Goal: Information Seeking & Learning: Learn about a topic

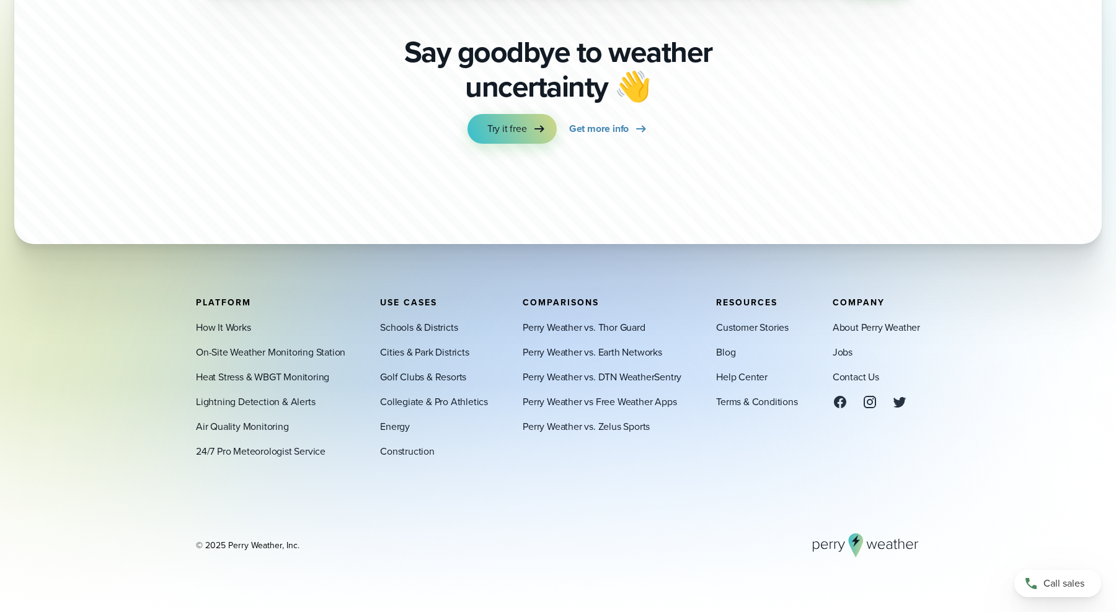
scroll to position [4380, 0]
click at [606, 131] on span "Get more info" at bounding box center [599, 129] width 60 height 15
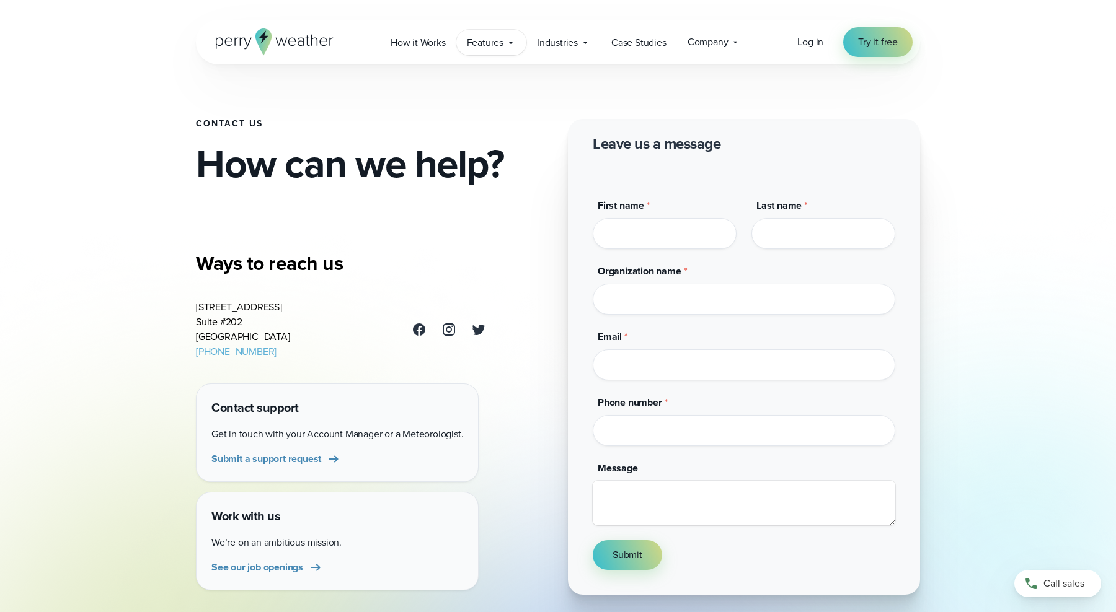
click at [500, 41] on span "Features" at bounding box center [485, 42] width 37 height 15
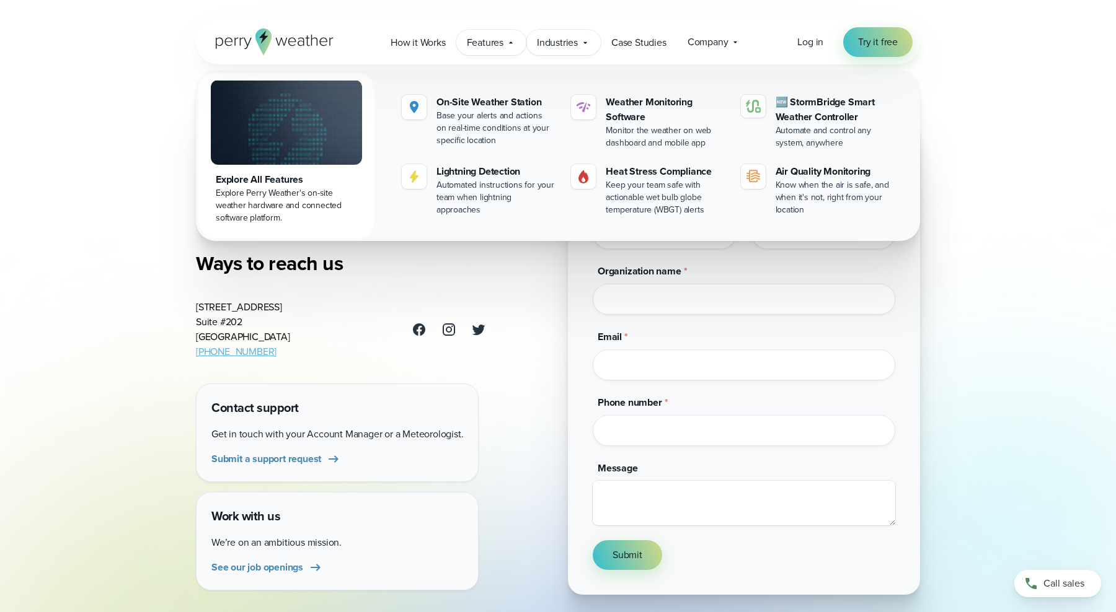
click at [565, 42] on span "Industries" at bounding box center [557, 42] width 41 height 15
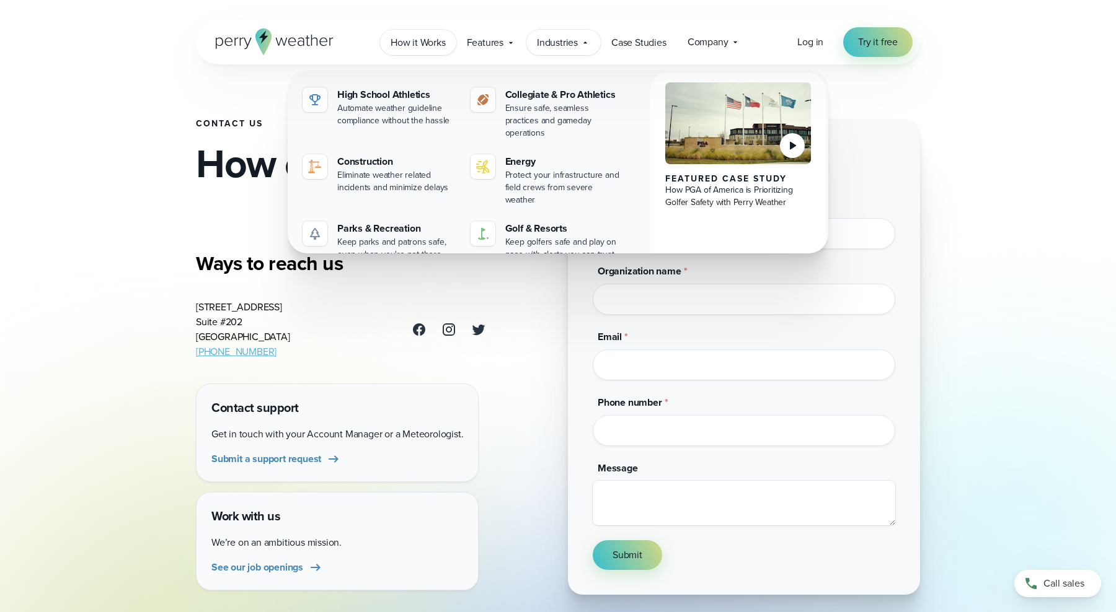
click at [448, 45] on link "How it Works" at bounding box center [418, 42] width 76 height 25
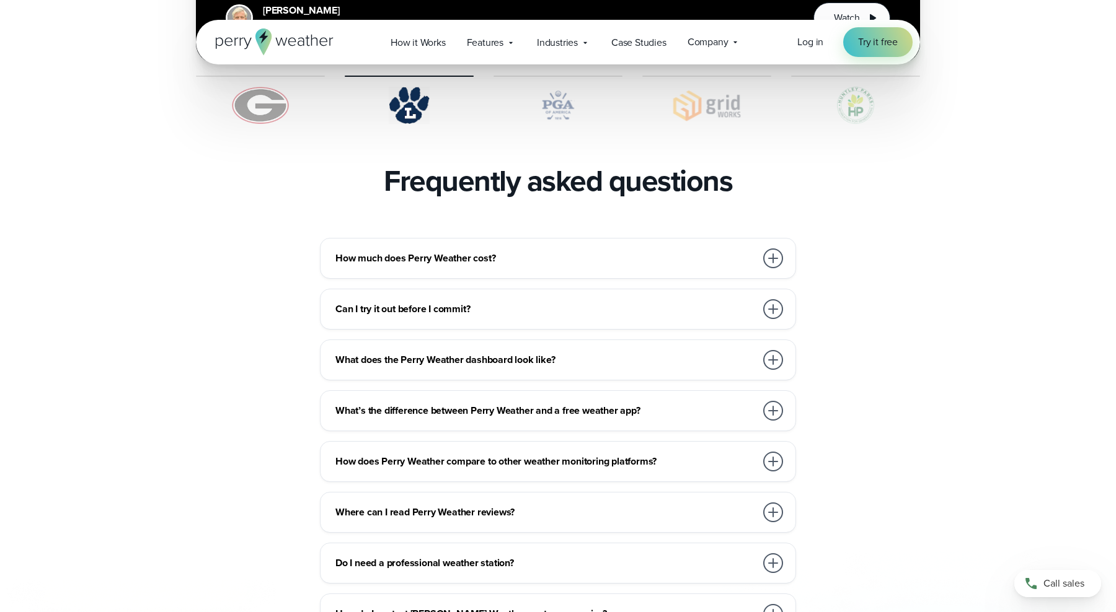
scroll to position [2613, 0]
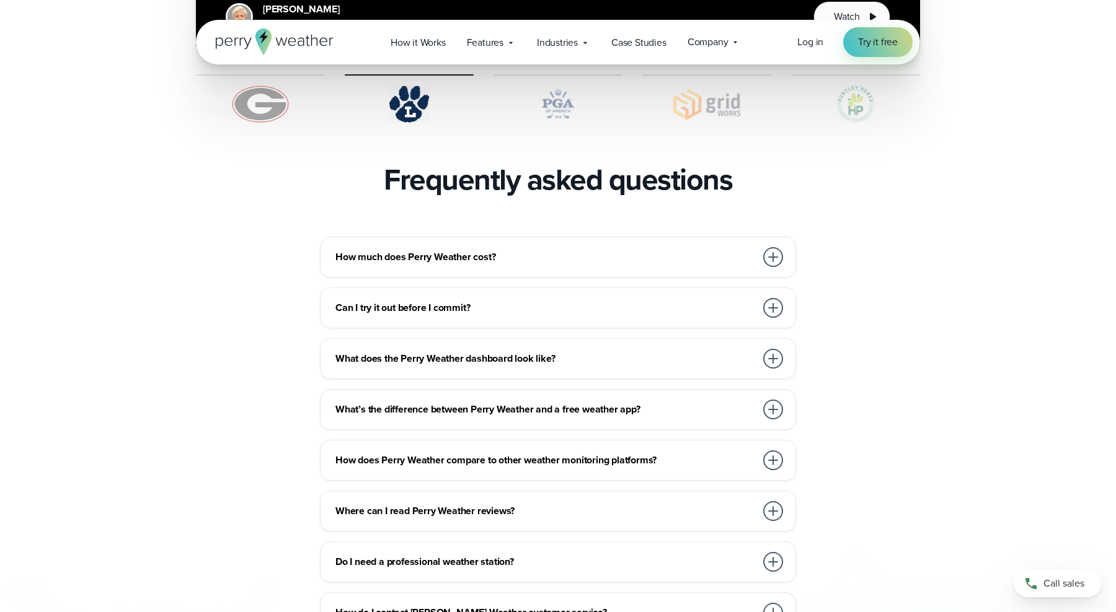
click at [487, 250] on h3 "How much does Perry Weather cost?" at bounding box center [545, 257] width 420 height 15
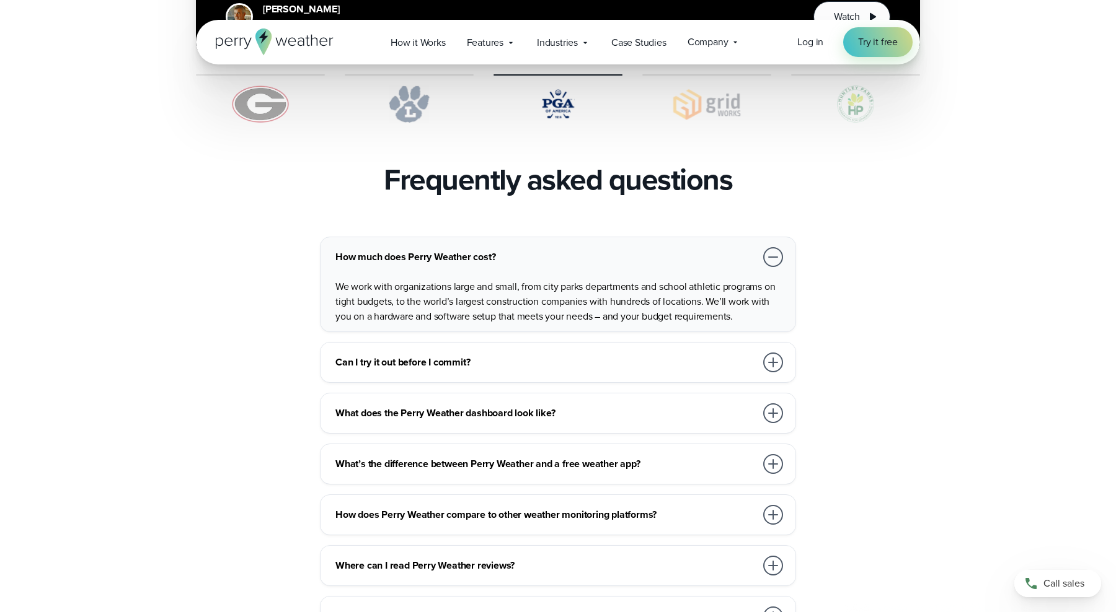
click at [464, 350] on div "Can I try it out before I commit?" at bounding box center [560, 362] width 450 height 25
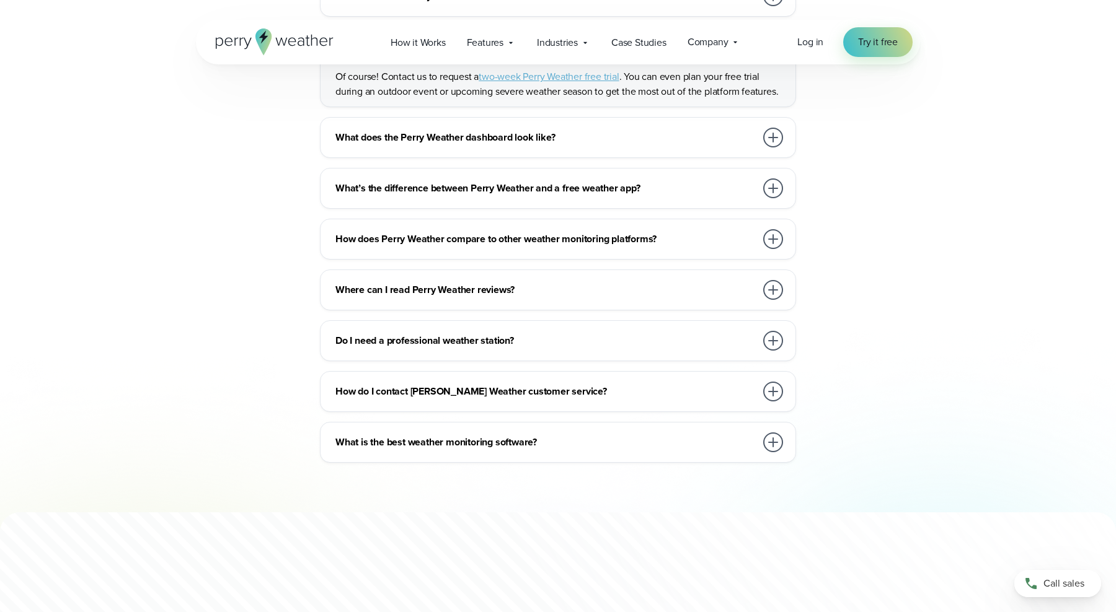
scroll to position [2874, 0]
click at [492, 333] on h3 "Do I need a professional weather station?" at bounding box center [545, 340] width 420 height 15
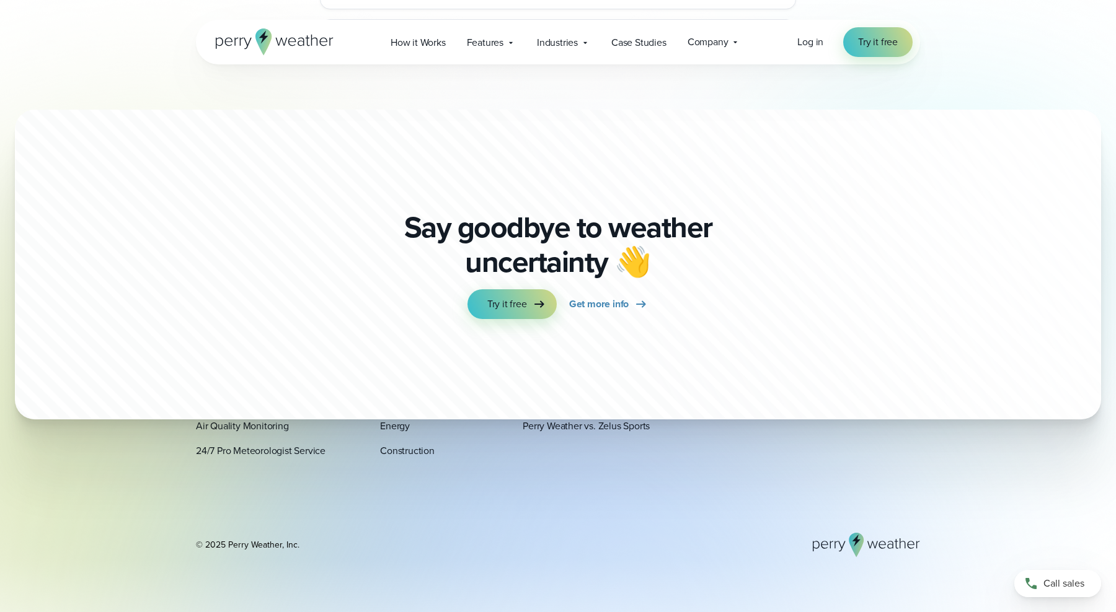
scroll to position [3417, 0]
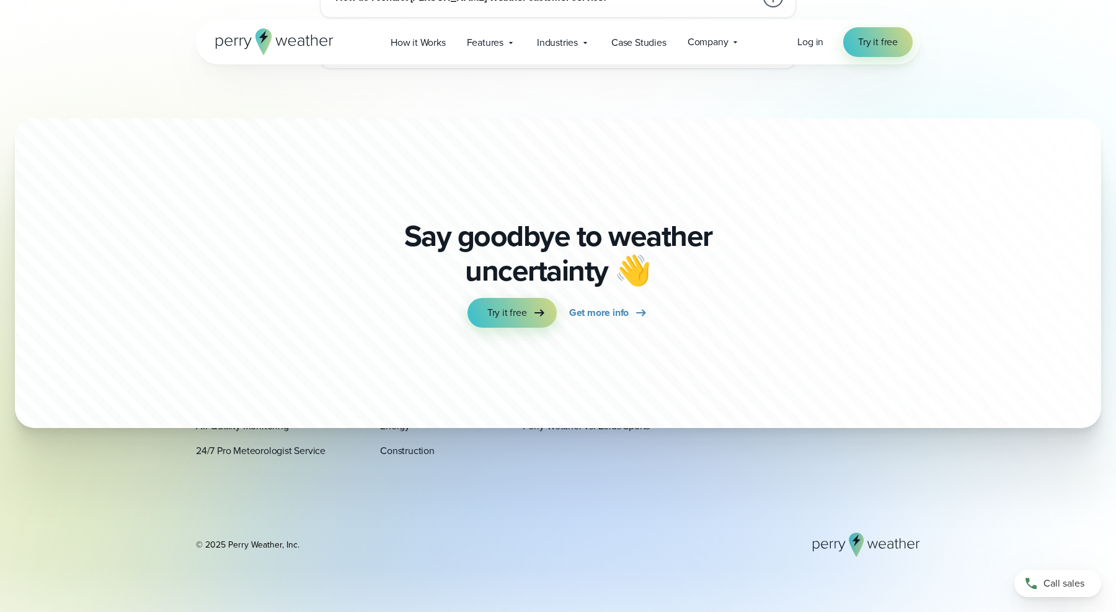
click at [316, 40] on icon at bounding box center [275, 42] width 118 height 27
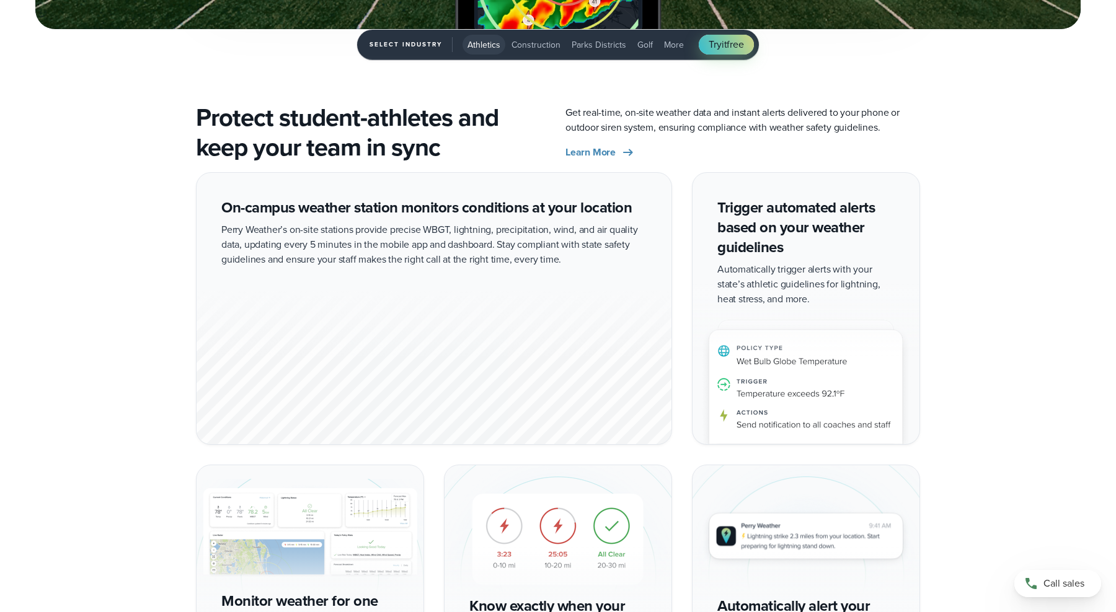
scroll to position [2215, 0]
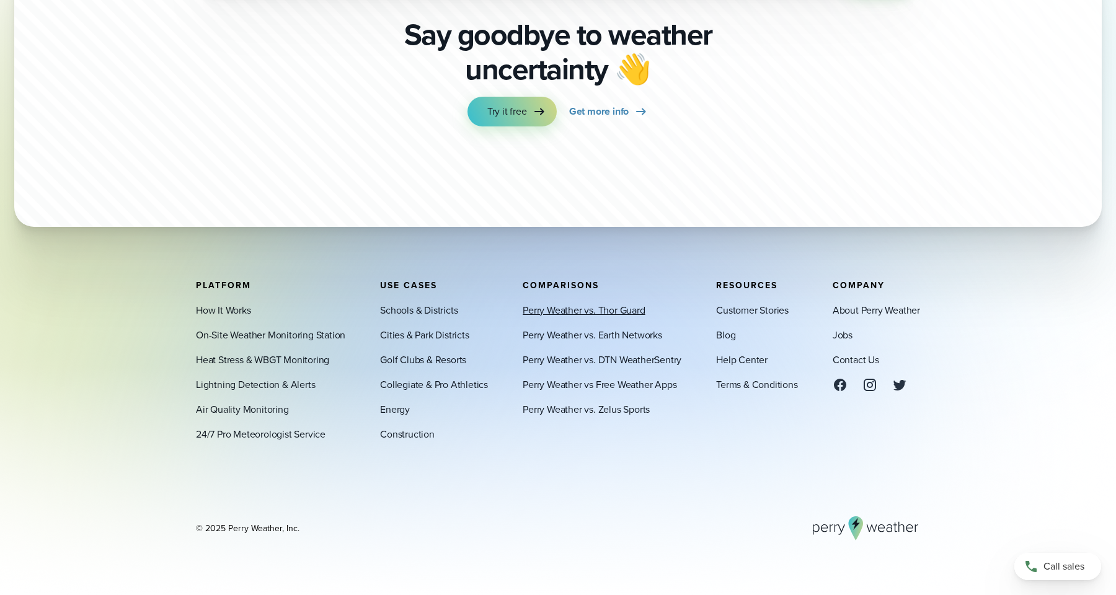
scroll to position [4362, 0]
click at [831, 333] on div "Platform How It Works On-Site Weather Monitoring Station Heat Stress & WBGT Mon…" at bounding box center [558, 360] width 724 height 161
click at [837, 333] on link "Jobs" at bounding box center [843, 334] width 20 height 15
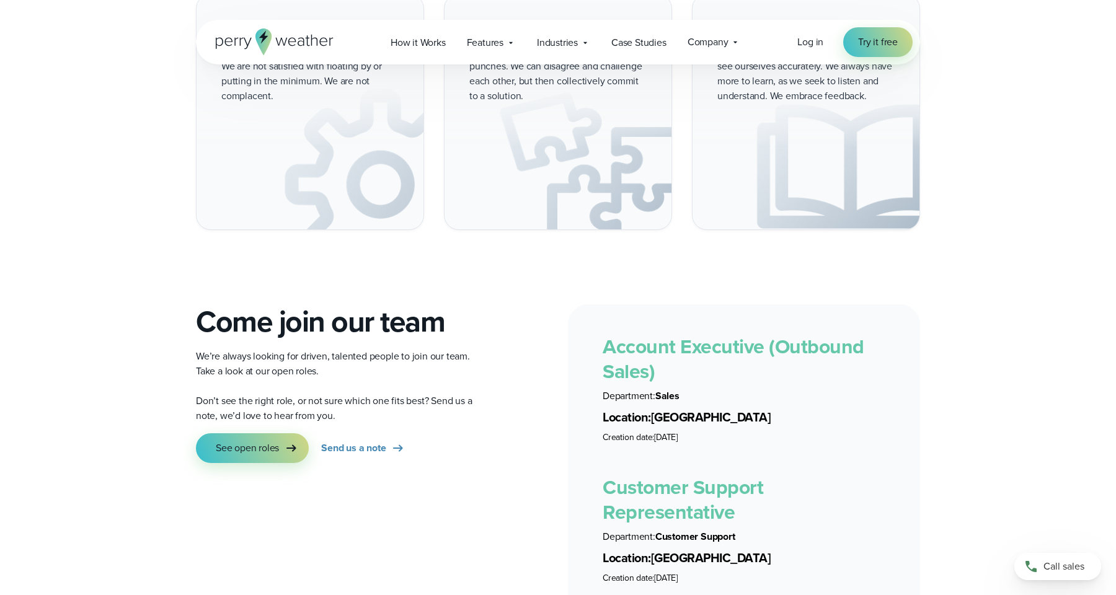
scroll to position [2041, 0]
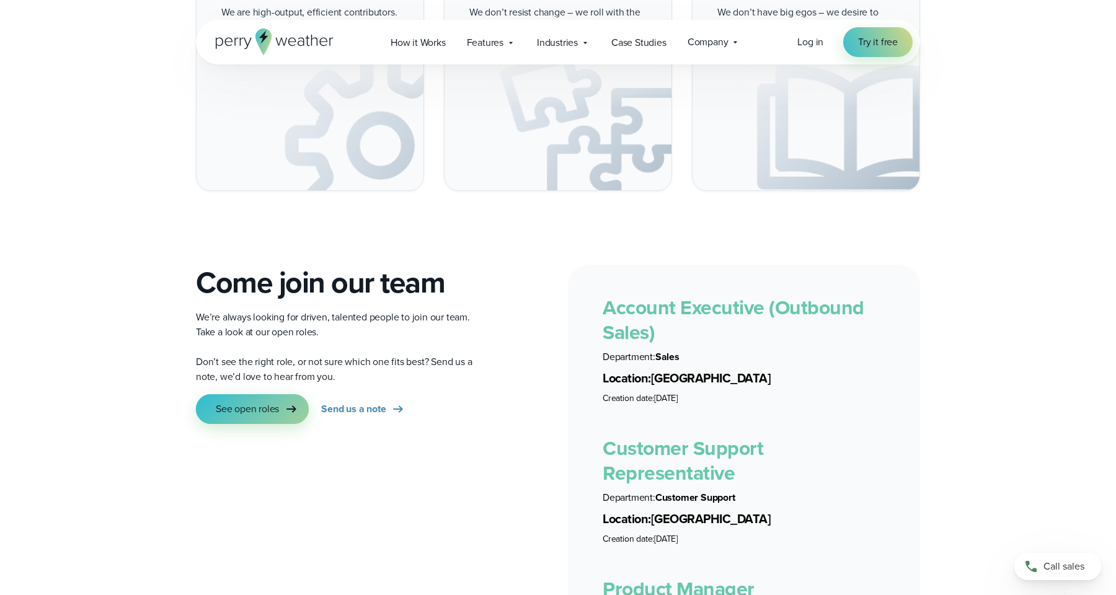
click at [307, 394] on link "See open roles" at bounding box center [252, 409] width 113 height 30
